Goal: Check status: Check status

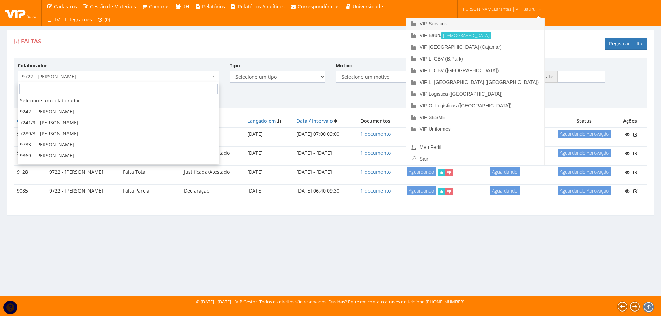
scroll to position [19707, 0]
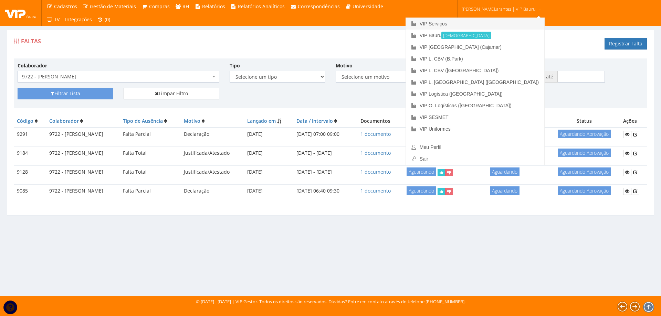
click at [460, 21] on link "VIP Serviços" at bounding box center [475, 24] width 138 height 12
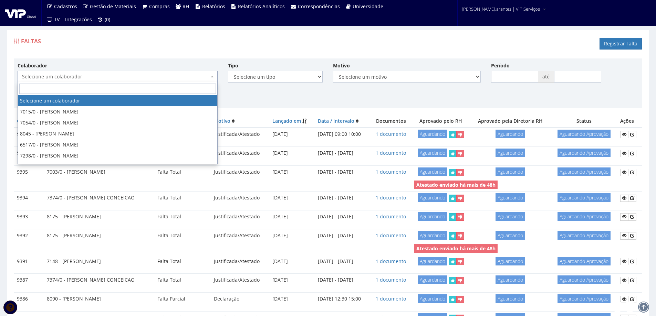
click at [97, 78] on span "Selecione um colaborador" at bounding box center [115, 76] width 187 height 7
type input "MARCOS M"
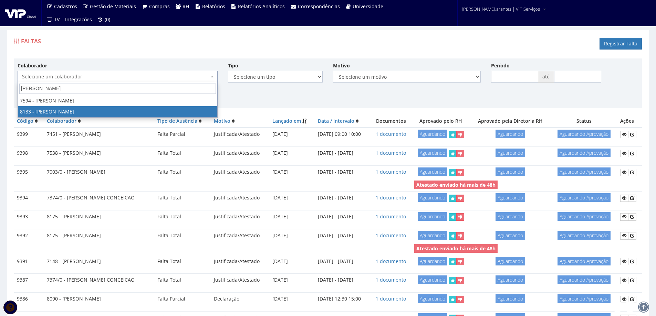
select select "3751"
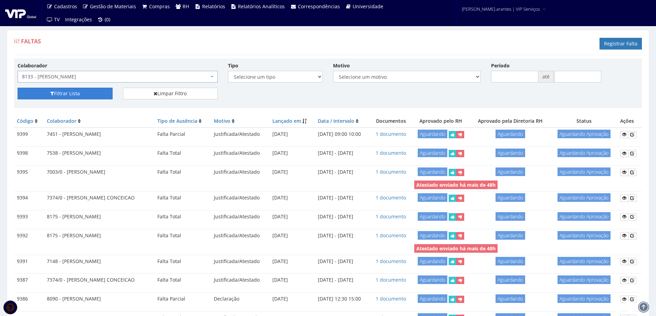
click at [76, 92] on button "Filtrar Lista" at bounding box center [65, 94] width 95 height 12
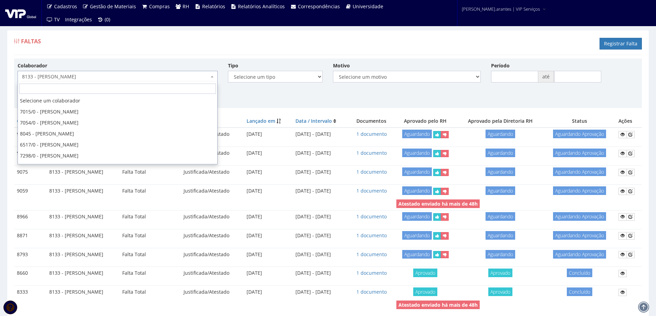
click at [86, 75] on span "8133 - [PERSON_NAME]" at bounding box center [115, 76] width 187 height 7
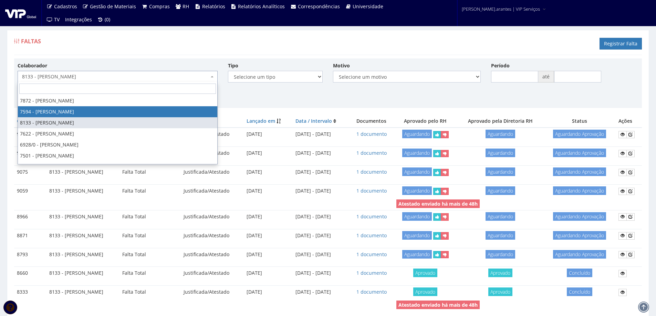
select select "1791"
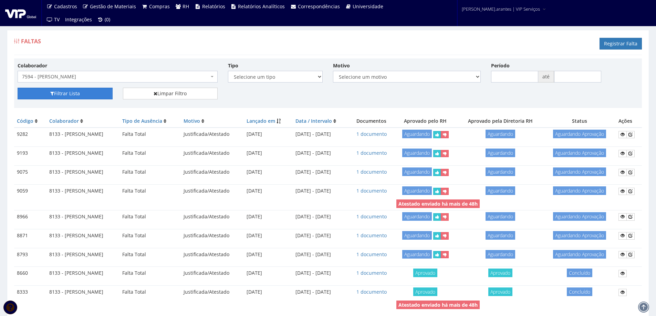
click at [59, 91] on button "Filtrar Lista" at bounding box center [65, 94] width 95 height 12
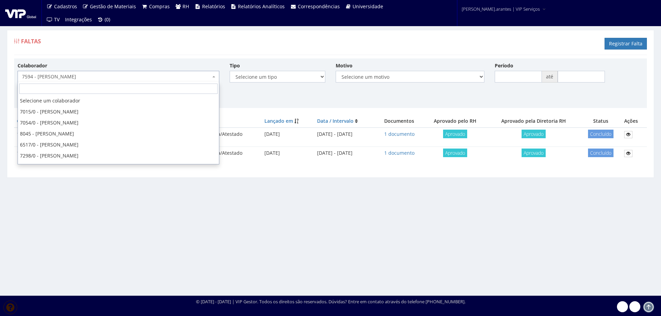
click at [110, 79] on span "7594 - MARCOS MACEDO CAVALHEIRO" at bounding box center [116, 76] width 189 height 7
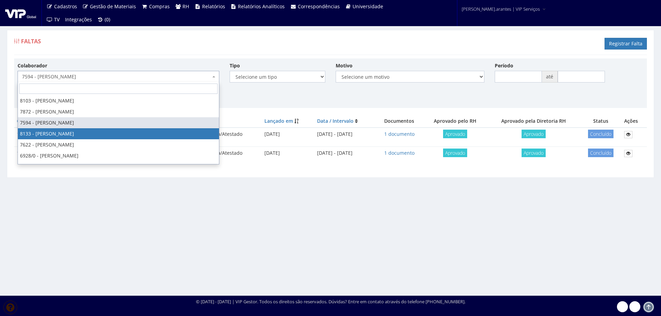
select select "3751"
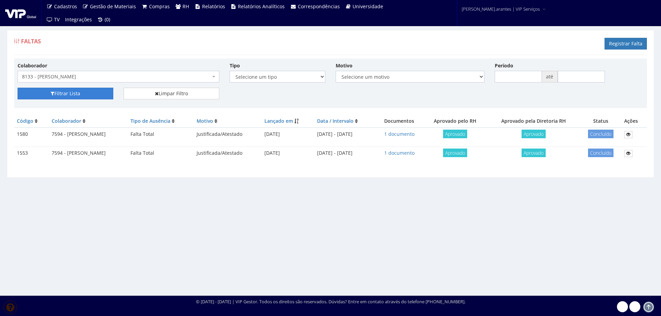
click at [67, 92] on button "Filtrar Lista" at bounding box center [66, 94] width 96 height 12
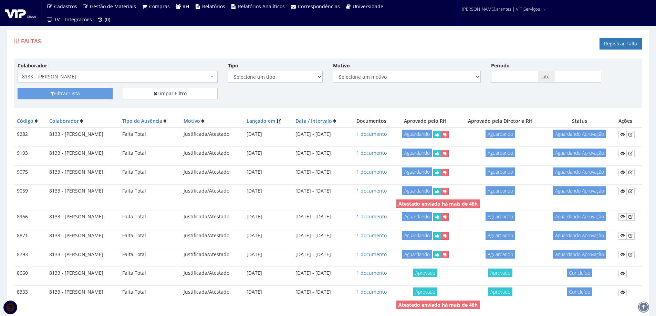
drag, startPoint x: 306, startPoint y: 135, endPoint x: 360, endPoint y: 136, distance: 54.4
click at [349, 136] on td "30/07/2025 - 30/07/2025" at bounding box center [321, 134] width 57 height 13
click at [325, 152] on td "29/06/2025 - 29/06/2025" at bounding box center [321, 153] width 57 height 13
drag, startPoint x: 308, startPoint y: 152, endPoint x: 359, endPoint y: 154, distance: 51.3
click at [349, 154] on td "29/06/2025 - 29/06/2025" at bounding box center [321, 153] width 57 height 13
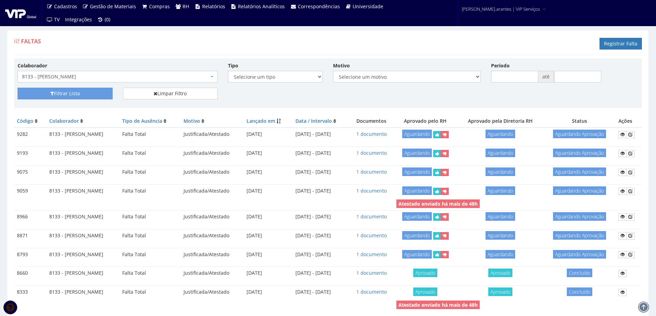
click at [89, 74] on span "8133 - [PERSON_NAME]" at bounding box center [115, 76] width 187 height 7
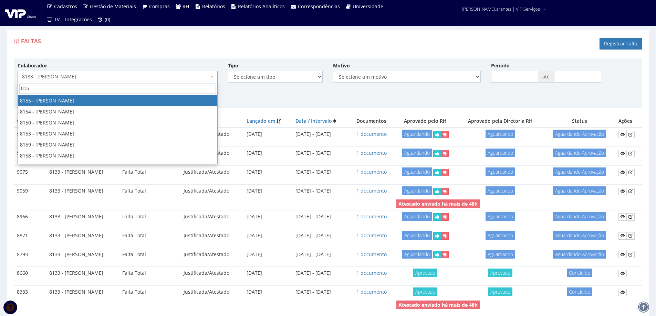
type input "8155"
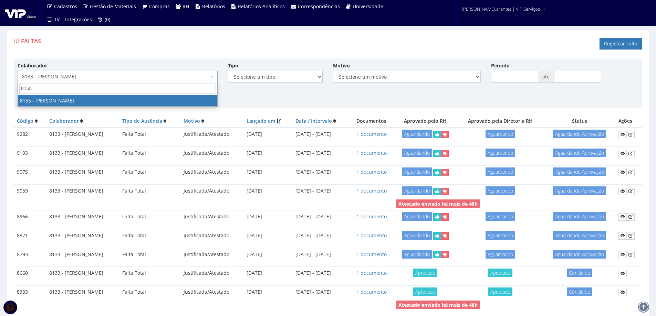
select select "3886"
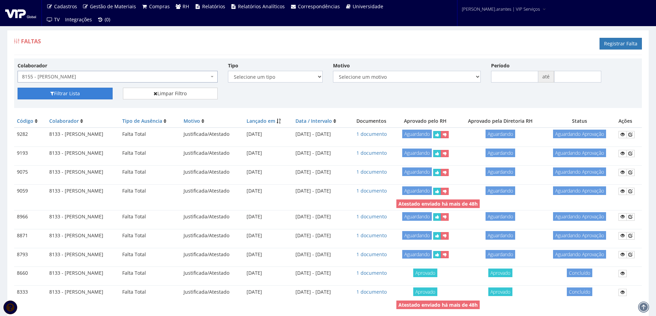
click at [71, 91] on button "Filtrar Lista" at bounding box center [65, 94] width 95 height 12
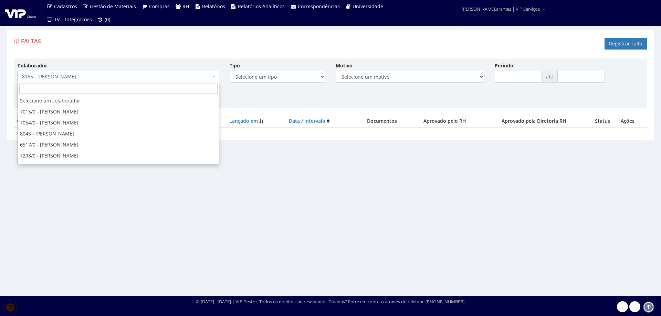
click at [77, 79] on span "8155 - [PERSON_NAME]" at bounding box center [116, 76] width 189 height 7
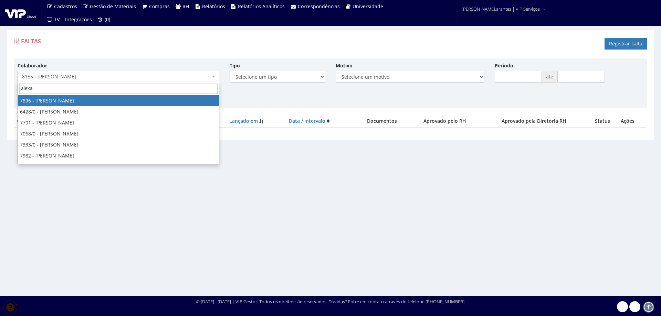
type input "alexan"
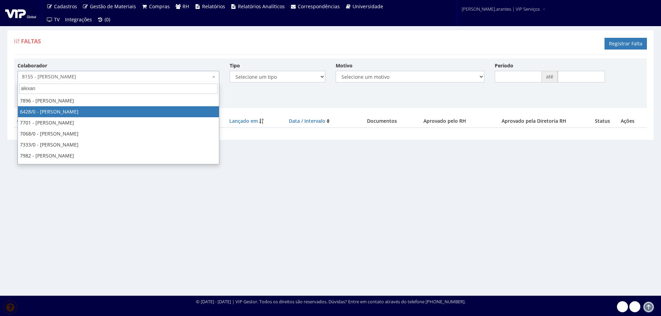
select select "62"
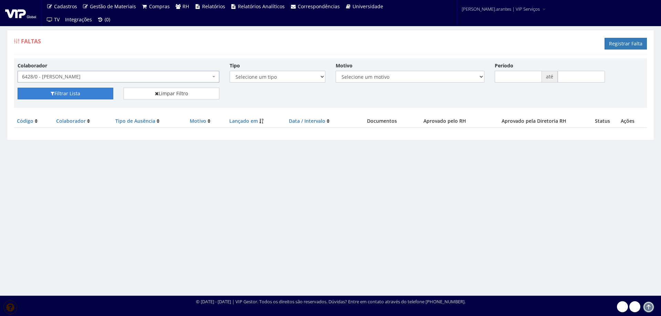
click at [78, 92] on button "Filtrar Lista" at bounding box center [66, 94] width 96 height 12
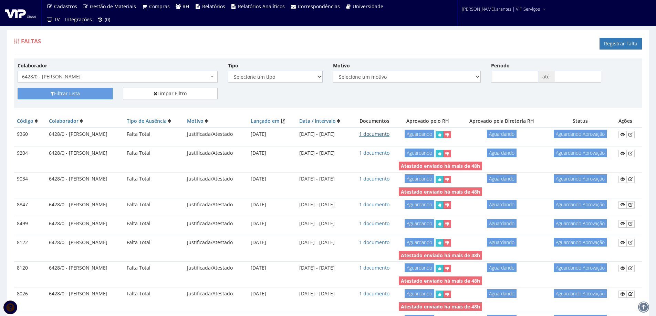
click at [389, 134] on link "1 documento" at bounding box center [374, 134] width 30 height 7
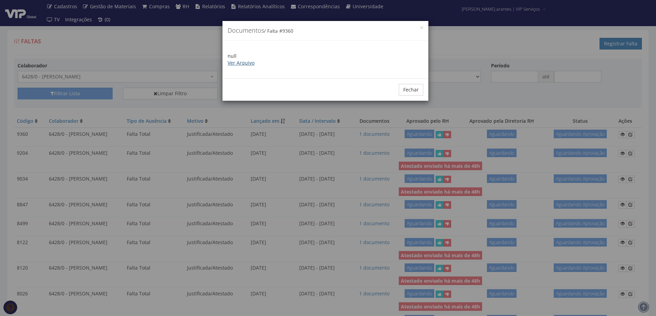
click at [234, 62] on link "Ver Arquivo" at bounding box center [241, 63] width 27 height 7
click at [406, 90] on button "Fechar" at bounding box center [411, 90] width 24 height 12
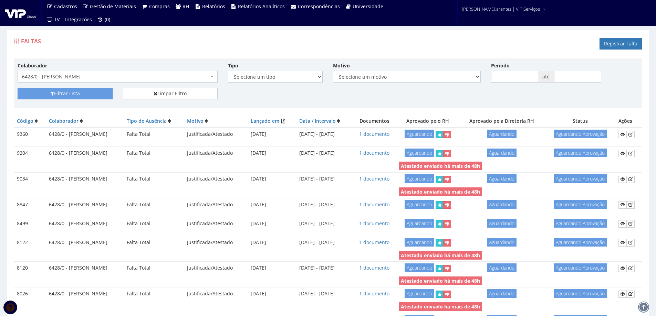
click at [115, 78] on span "6428/0 - [PERSON_NAME]" at bounding box center [115, 76] width 187 height 7
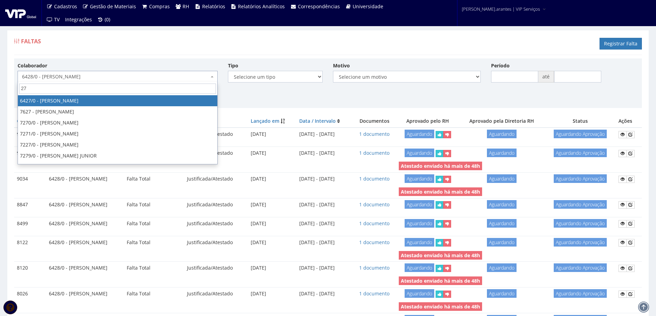
type input "2"
type input "bruno h"
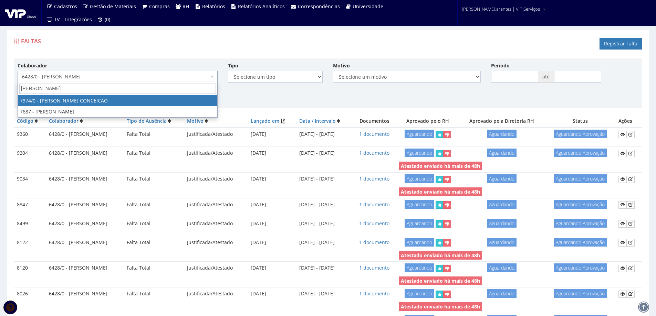
select select "1054"
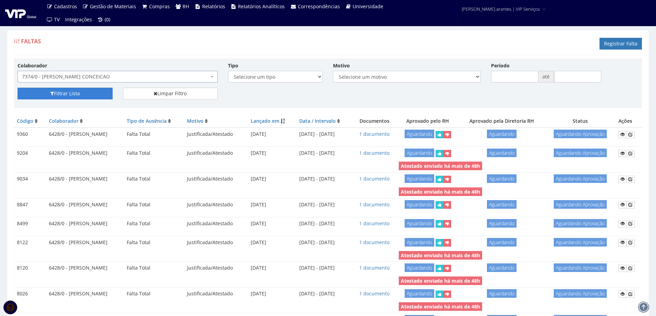
click at [91, 89] on button "Filtrar Lista" at bounding box center [65, 94] width 95 height 12
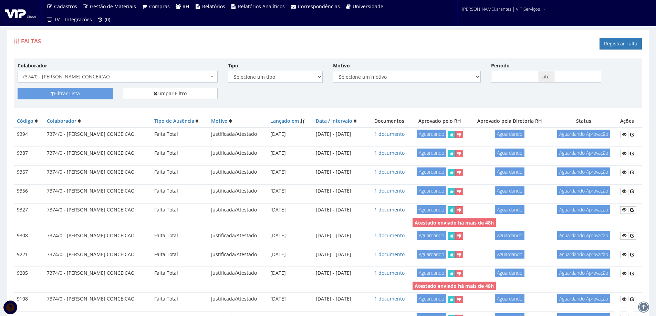
click at [404, 209] on link "1 documento" at bounding box center [389, 210] width 30 height 7
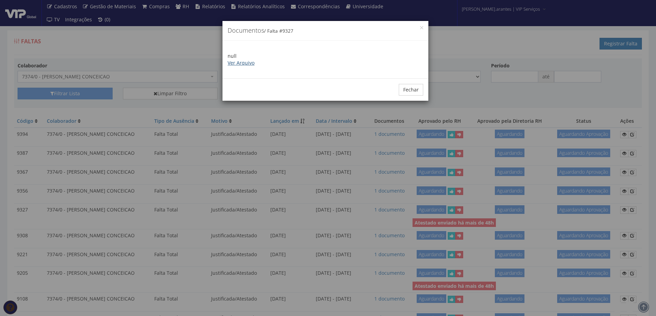
click at [243, 64] on link "Ver Arquivo" at bounding box center [241, 63] width 27 height 7
click at [412, 91] on button "Fechar" at bounding box center [411, 90] width 24 height 12
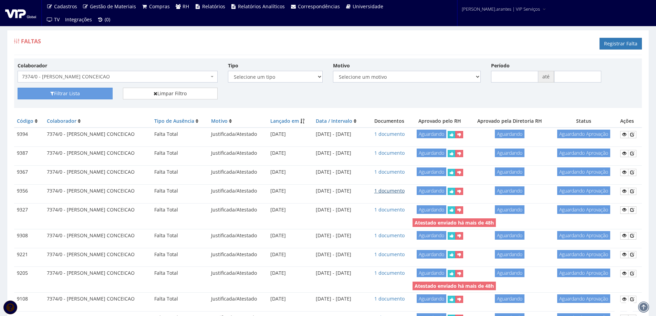
click at [404, 191] on link "1 documento" at bounding box center [389, 191] width 30 height 7
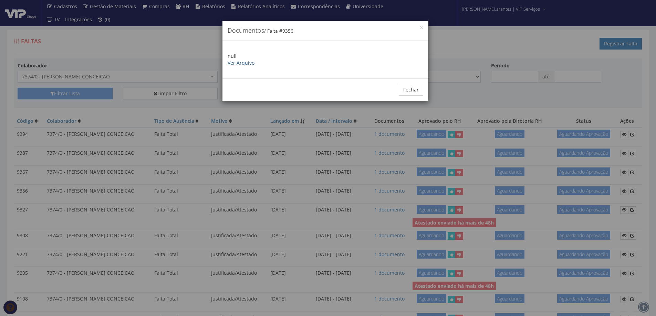
click at [247, 60] on link "Ver Arquivo" at bounding box center [241, 63] width 27 height 7
click at [408, 91] on button "Fechar" at bounding box center [411, 90] width 24 height 12
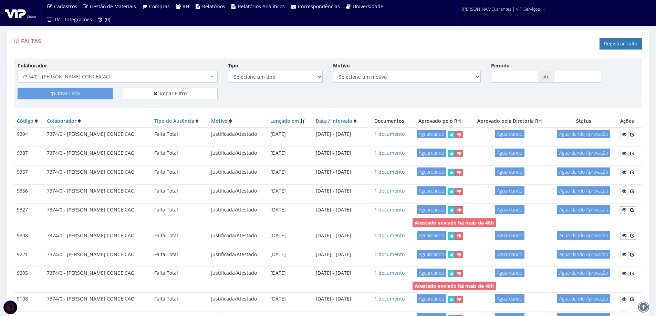
click at [404, 172] on link "1 documento" at bounding box center [389, 172] width 30 height 7
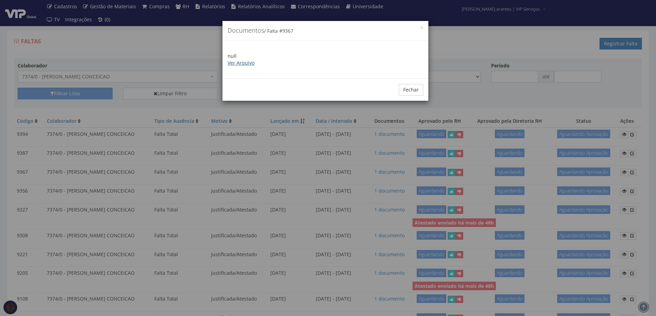
click at [239, 63] on link "Ver Arquivo" at bounding box center [241, 63] width 27 height 7
click at [410, 93] on button "Fechar" at bounding box center [411, 90] width 24 height 12
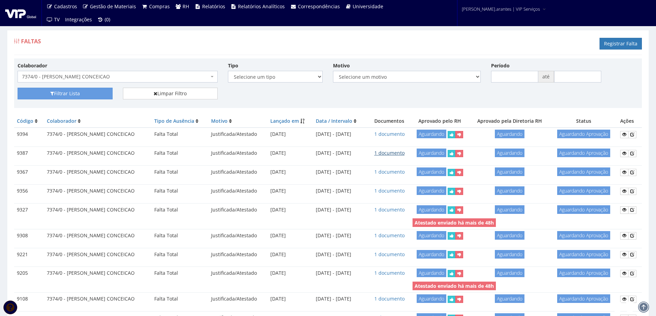
click at [404, 154] on link "1 documento" at bounding box center [389, 153] width 30 height 7
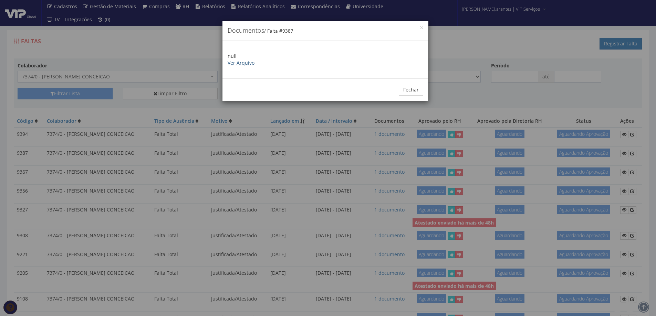
click at [242, 61] on link "Ver Arquivo" at bounding box center [241, 63] width 27 height 7
click at [411, 88] on button "Fechar" at bounding box center [411, 90] width 24 height 12
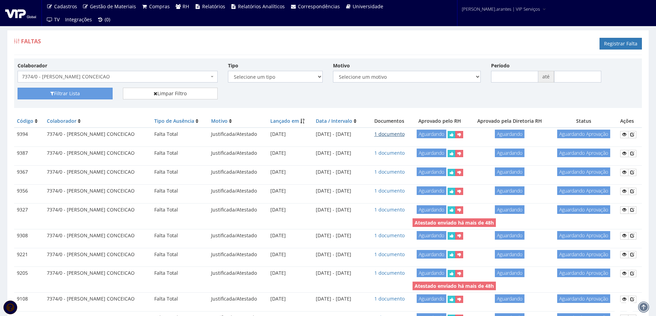
click at [404, 136] on link "1 documento" at bounding box center [389, 134] width 30 height 7
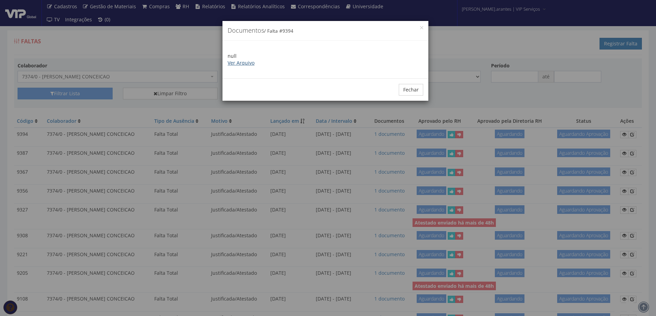
click at [239, 60] on link "Ver Arquivo" at bounding box center [241, 63] width 27 height 7
drag, startPoint x: 410, startPoint y: 89, endPoint x: 402, endPoint y: 85, distance: 9.7
click at [407, 86] on button "Fechar" at bounding box center [411, 90] width 24 height 12
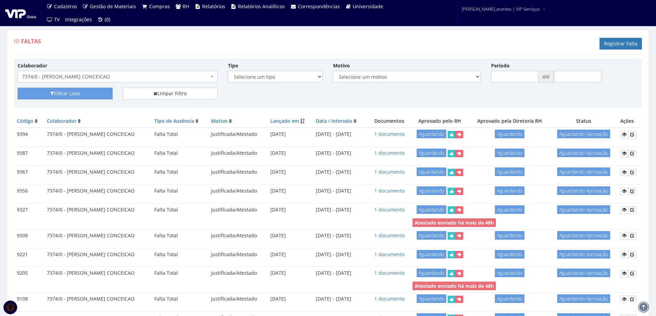
click at [134, 77] on span "7374/0 - [PERSON_NAME] CONCEICAO" at bounding box center [115, 76] width 187 height 7
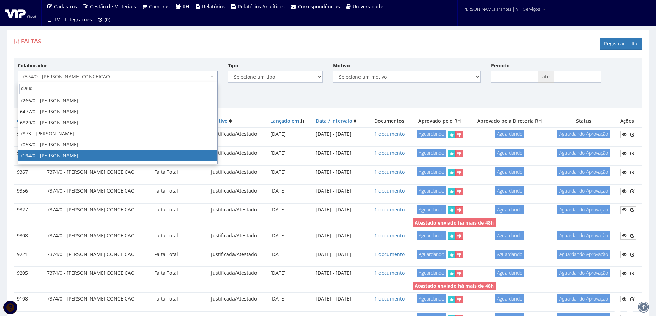
type input "claud"
select select "667"
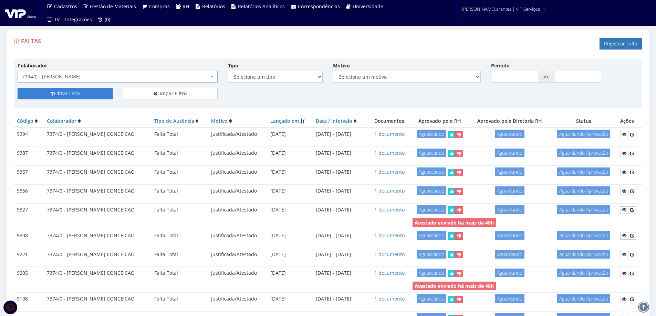
click at [71, 96] on button "Filtrar Lista" at bounding box center [65, 94] width 95 height 12
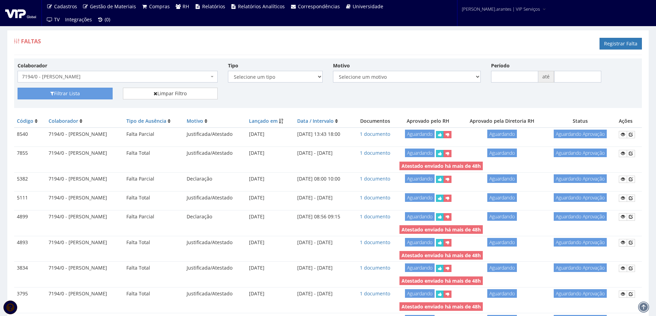
click at [62, 74] on span "7194/0 - [PERSON_NAME]" at bounding box center [115, 76] width 187 height 7
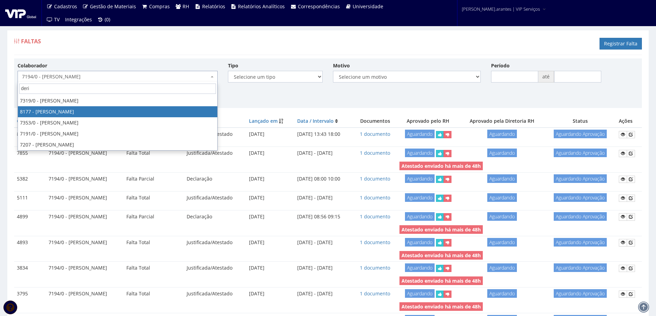
type input "deri"
select select "4022"
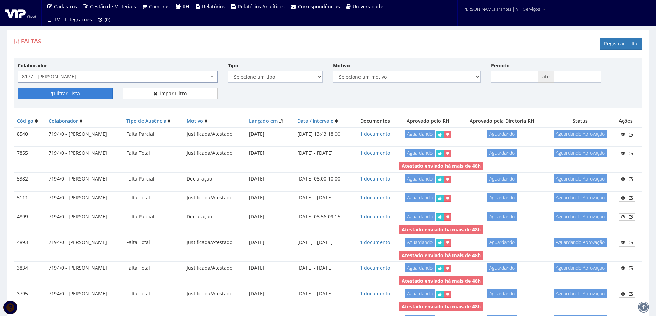
click at [67, 92] on button "Filtrar Lista" at bounding box center [65, 94] width 95 height 12
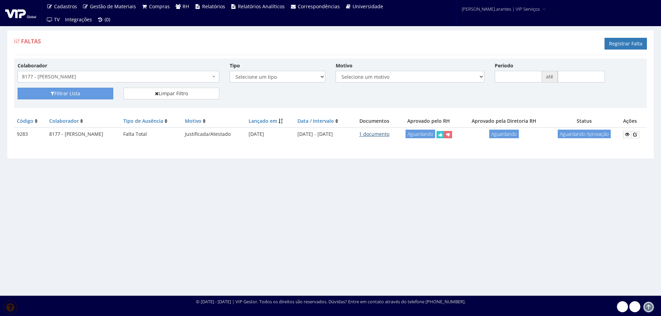
click at [389, 135] on link "1 documento" at bounding box center [374, 134] width 30 height 7
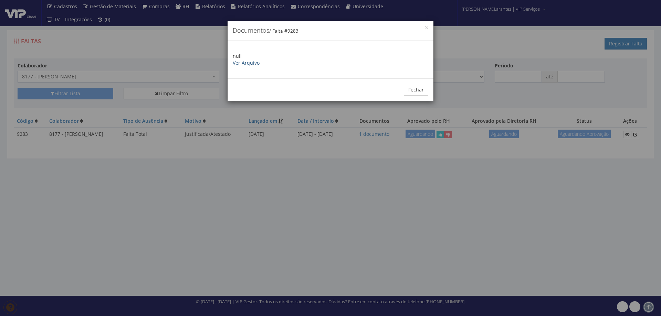
click at [245, 63] on link "Ver Arquivo" at bounding box center [246, 63] width 27 height 7
